Goal: Information Seeking & Learning: Find specific fact

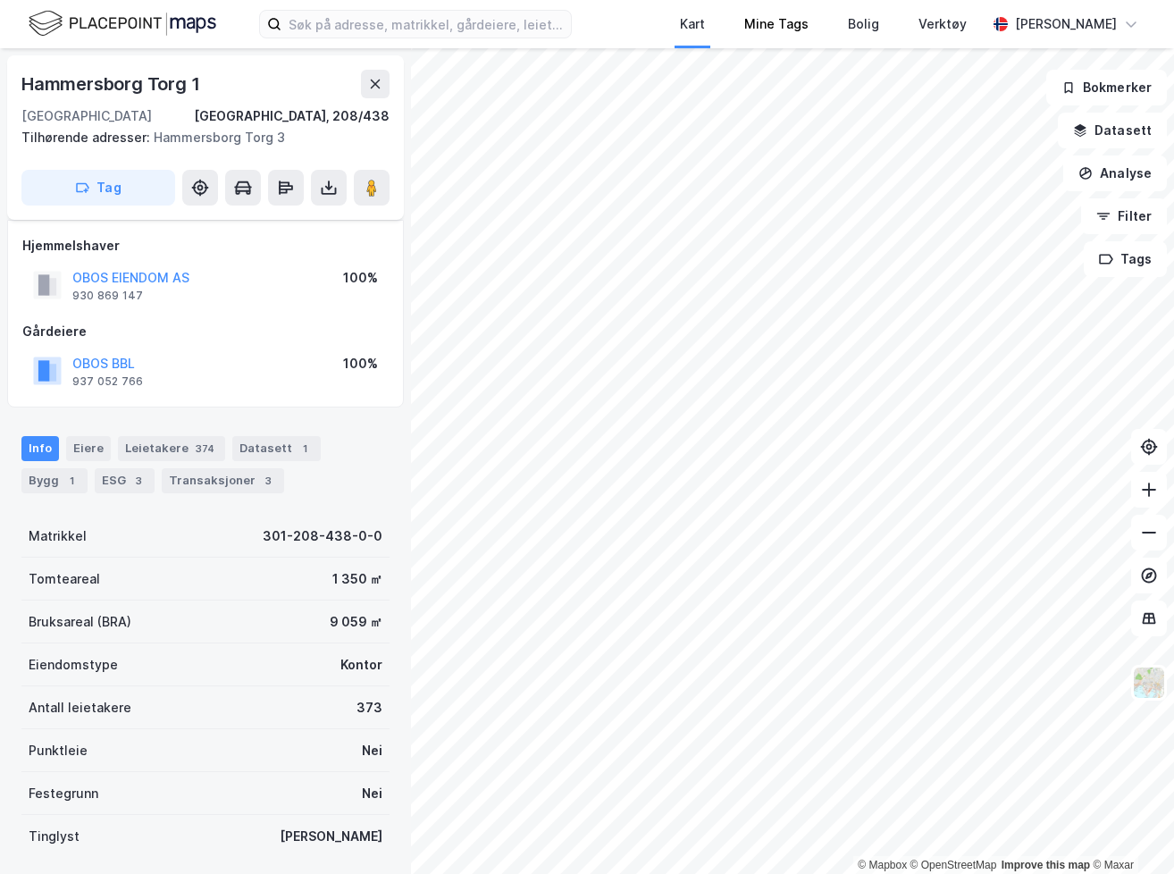
scroll to position [71, 0]
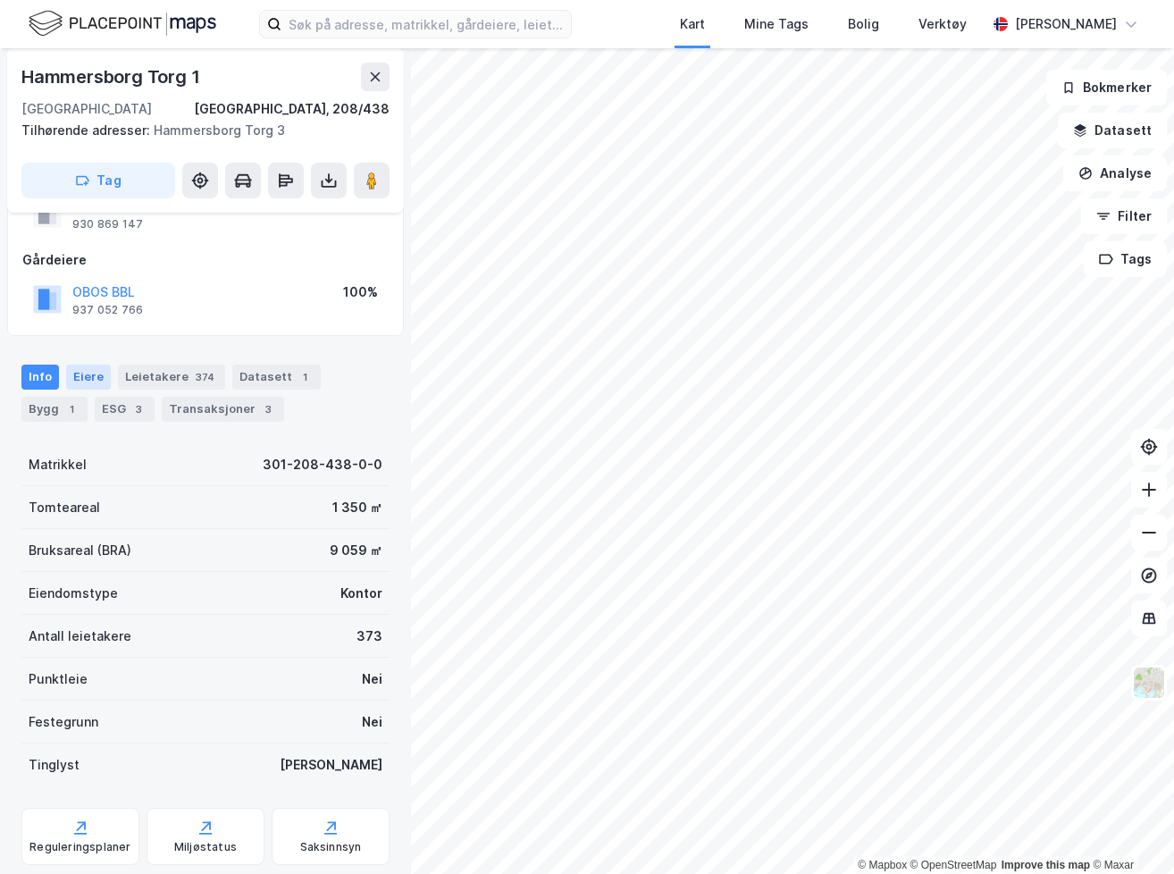
click at [85, 375] on div "Eiere" at bounding box center [88, 376] width 45 height 25
click at [94, 374] on div "Eiere" at bounding box center [88, 376] width 45 height 25
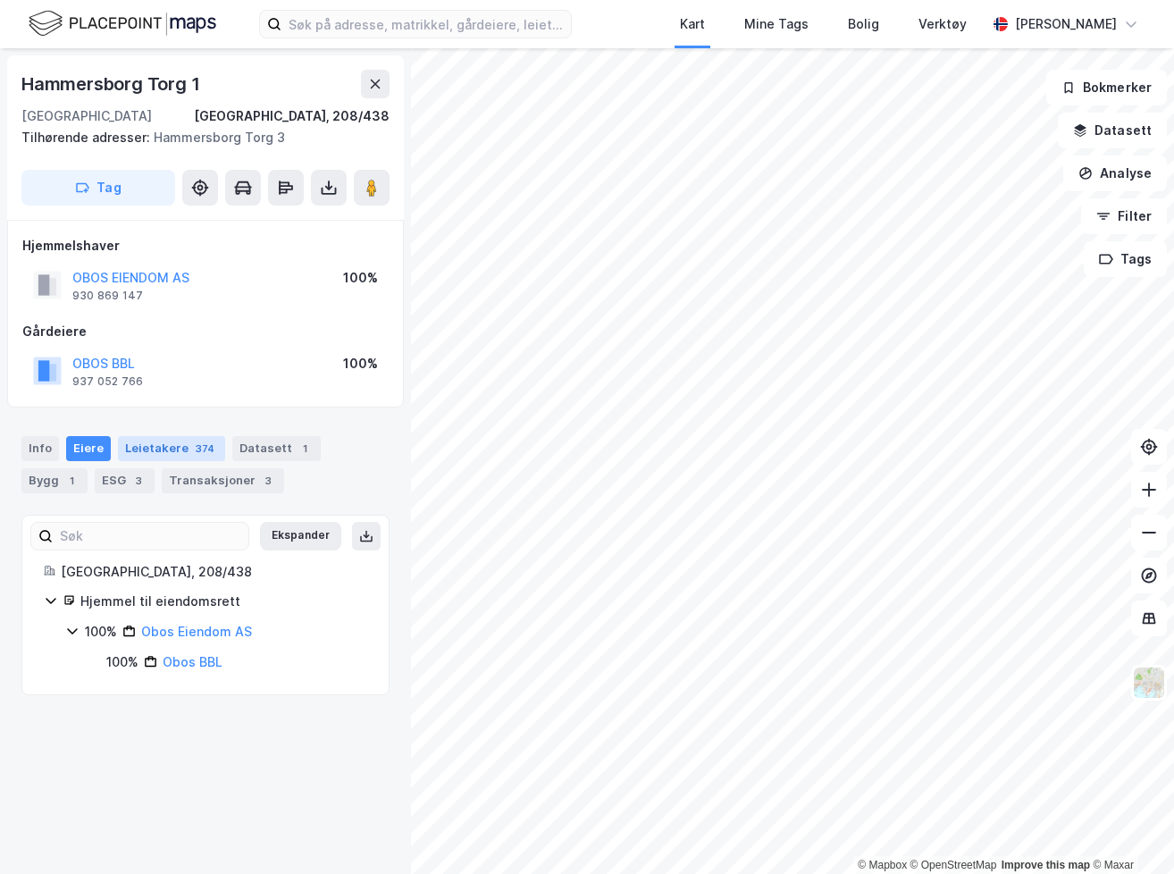
click at [138, 448] on div "Leietakere 374" at bounding box center [171, 448] width 107 height 25
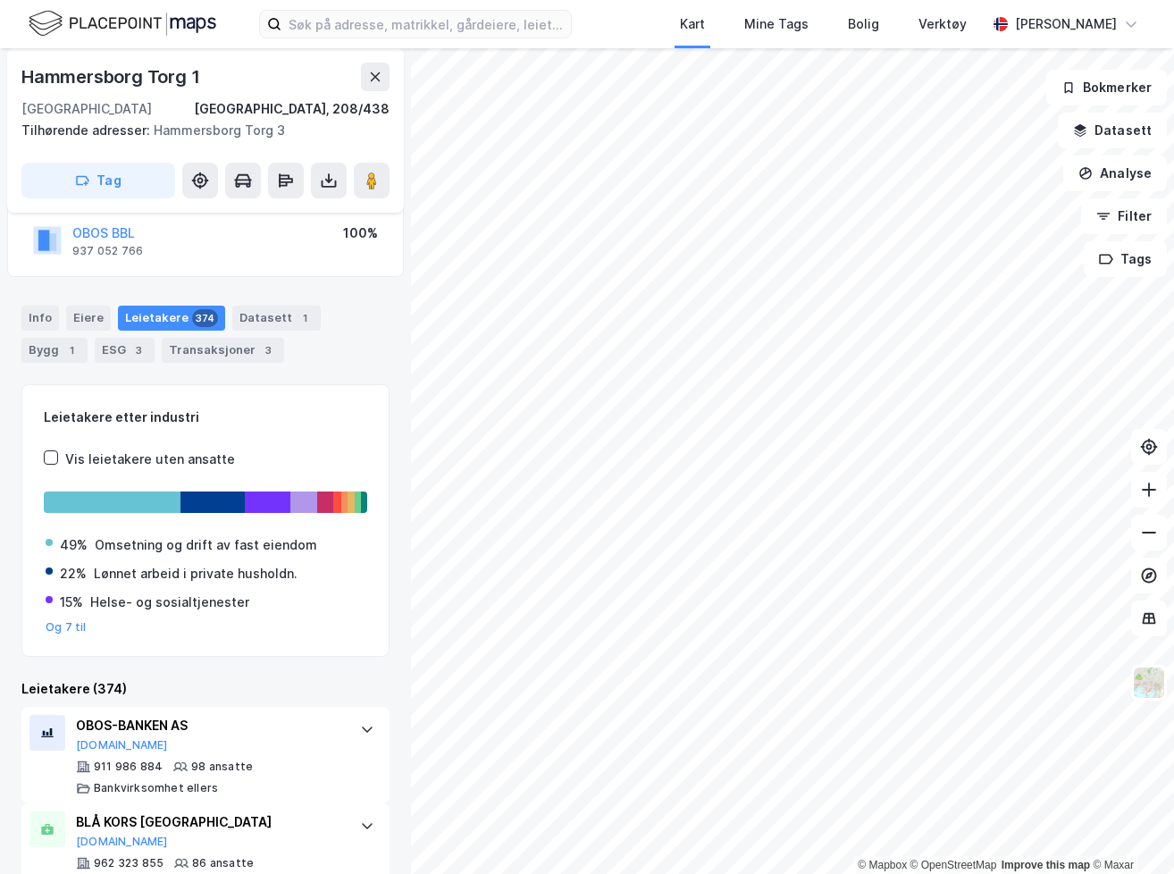
scroll to position [170, 0]
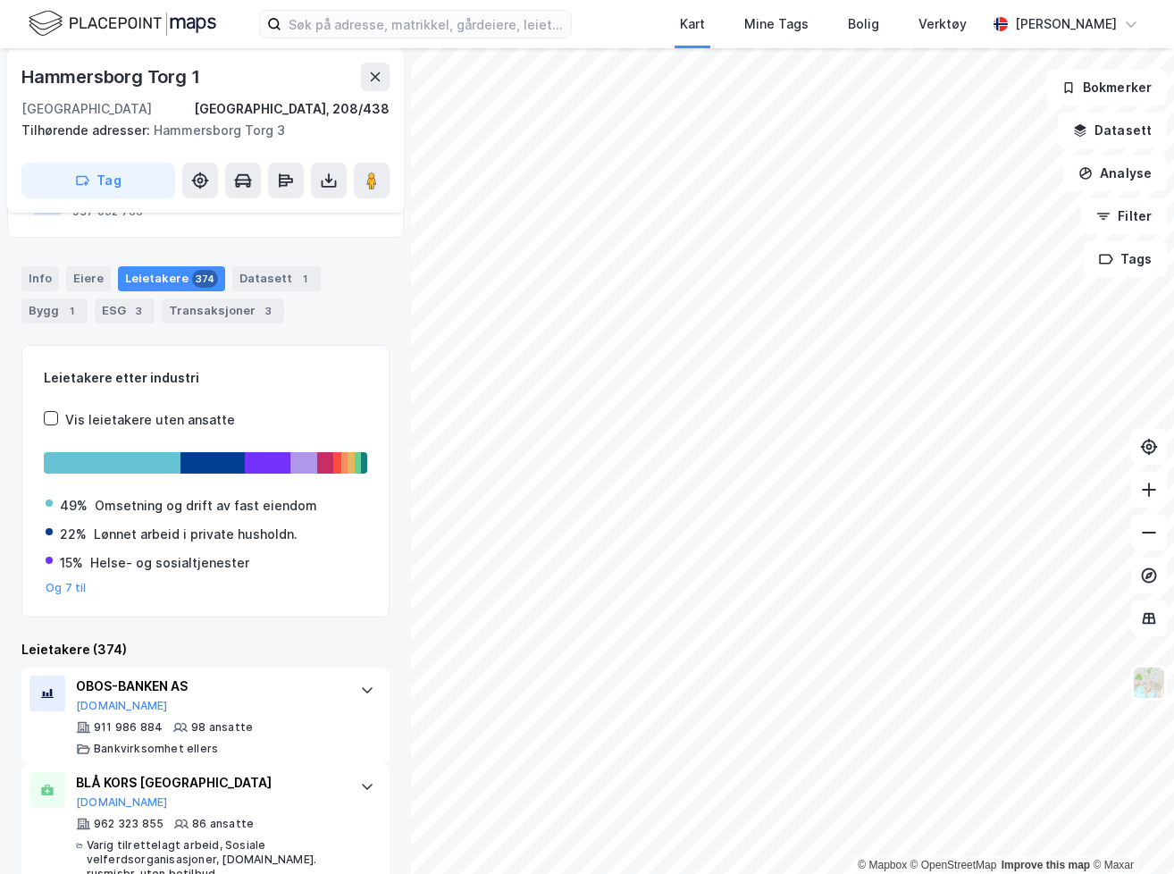
click at [163, 500] on div "Omsetning og drift av fast eiendom" at bounding box center [206, 505] width 222 height 21
click at [430, 873] on div at bounding box center [587, 874] width 1174 height 0
click at [131, 726] on div "911 986 884" at bounding box center [128, 727] width 69 height 14
click at [390, 873] on div at bounding box center [587, 874] width 1174 height 0
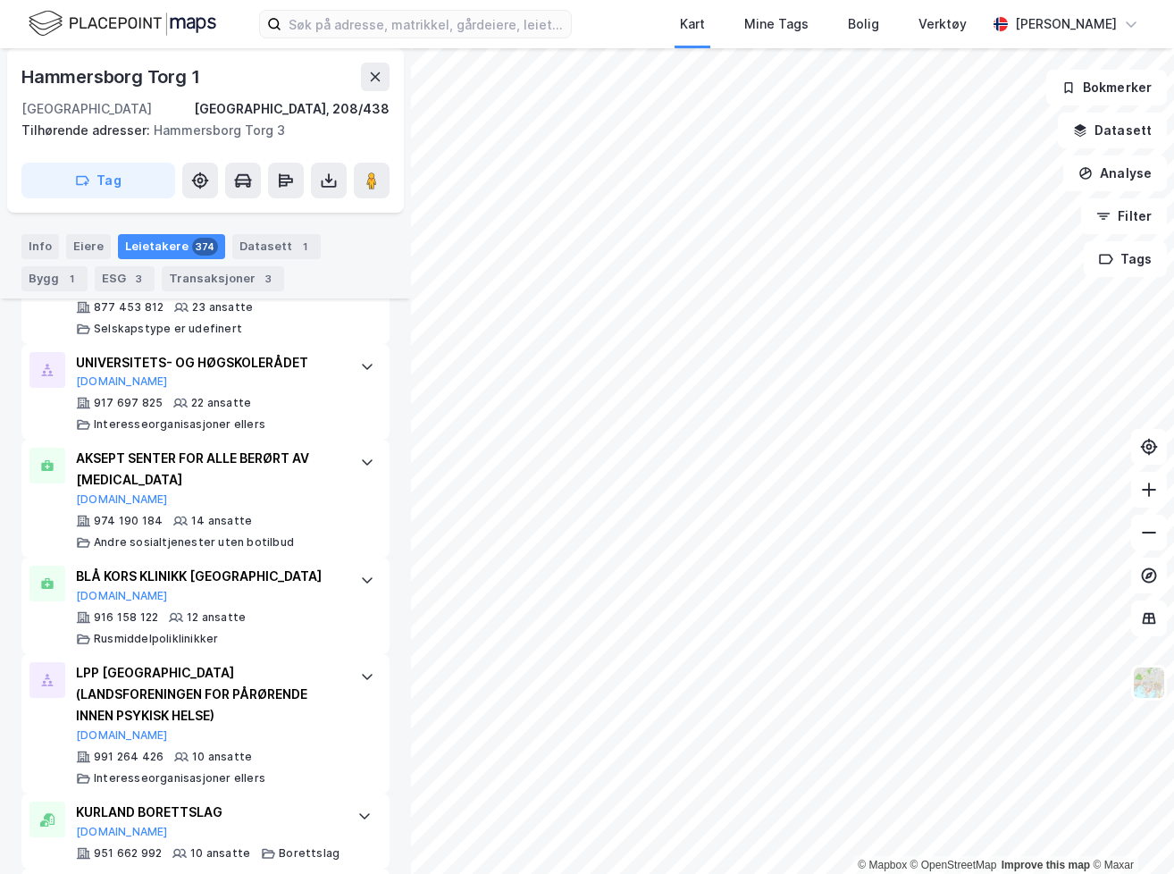
scroll to position [1005, 0]
click at [244, 662] on div "LPP [GEOGRAPHIC_DATA] (LANDSFORENINGEN FOR PÅRØRENDE INNEN PSYKISK HELSE)" at bounding box center [209, 693] width 266 height 64
click at [508, 873] on div at bounding box center [587, 874] width 1174 height 0
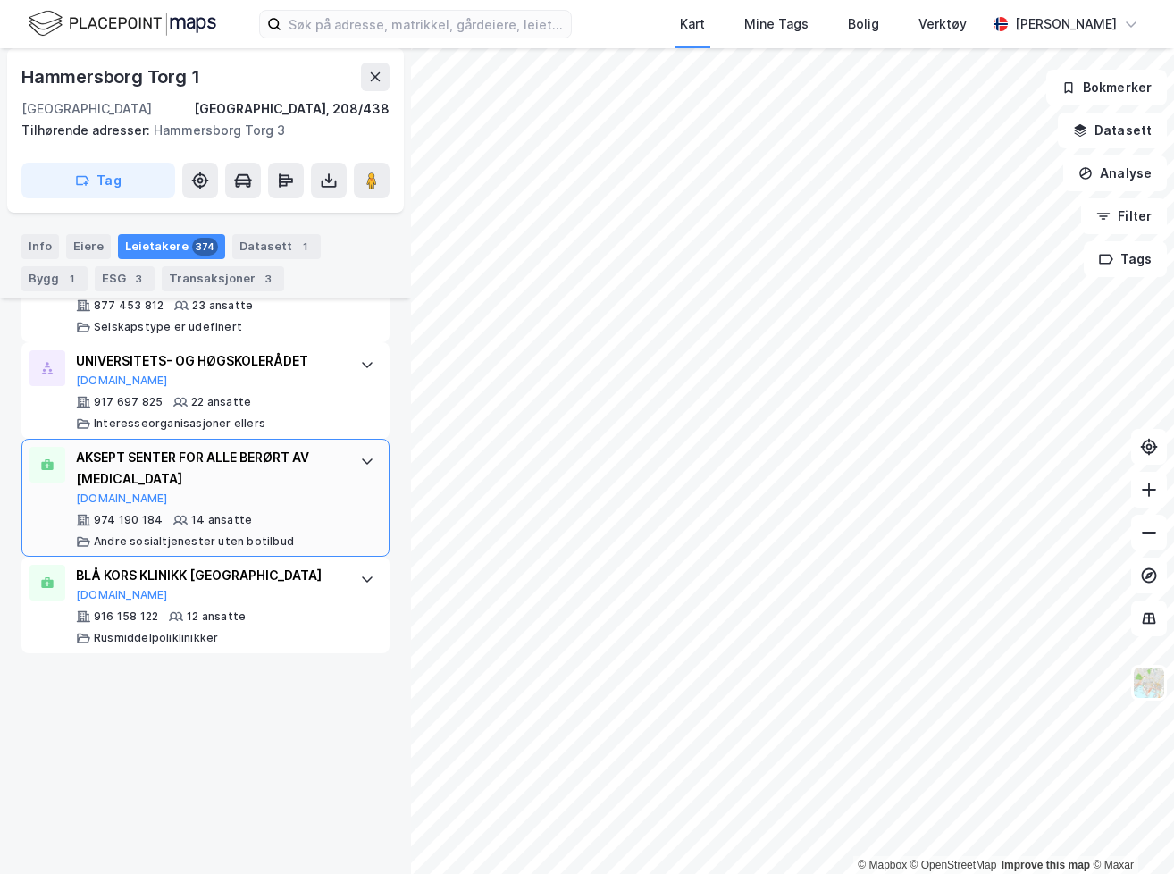
scroll to position [0, 0]
